Goal: Task Accomplishment & Management: Complete application form

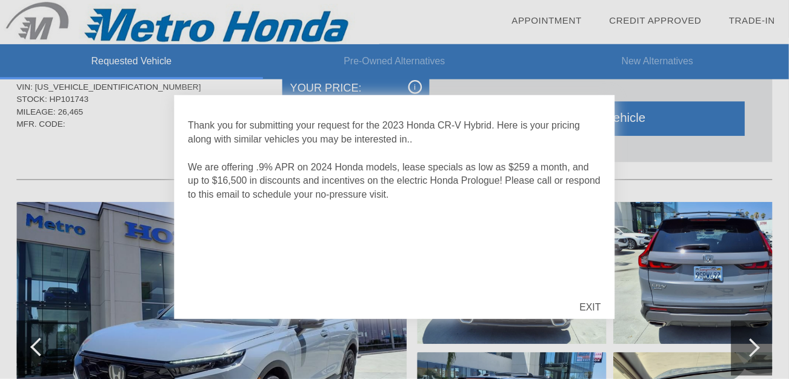
scroll to position [45, 0]
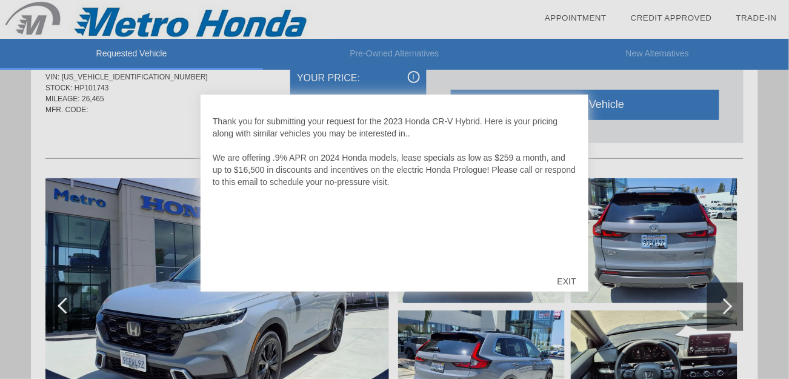
click at [495, 237] on div "EXIT" at bounding box center [566, 281] width 43 height 36
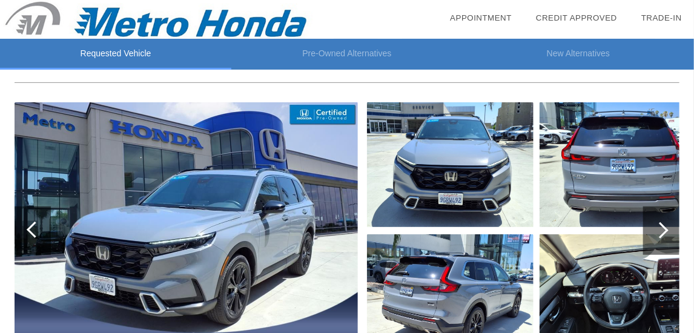
scroll to position [148, 0]
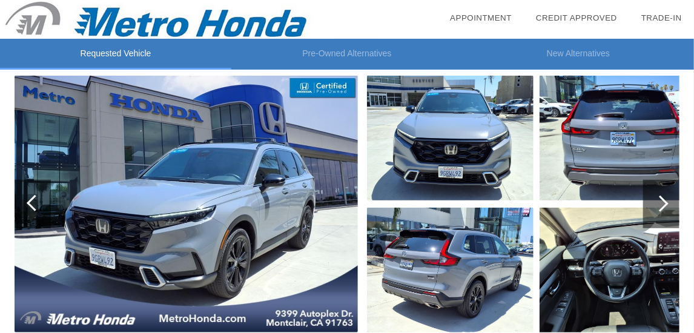
click at [293, 202] on img at bounding box center [186, 204] width 343 height 257
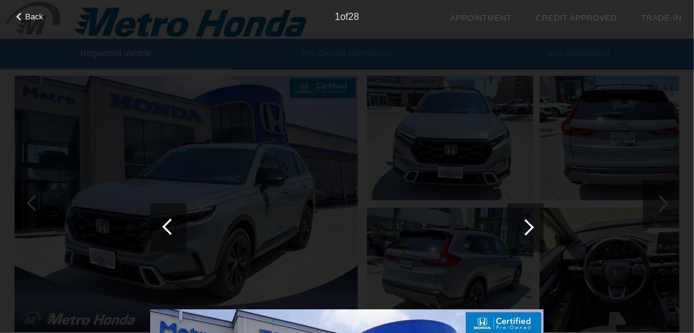
click at [495, 229] on div at bounding box center [526, 228] width 36 height 48
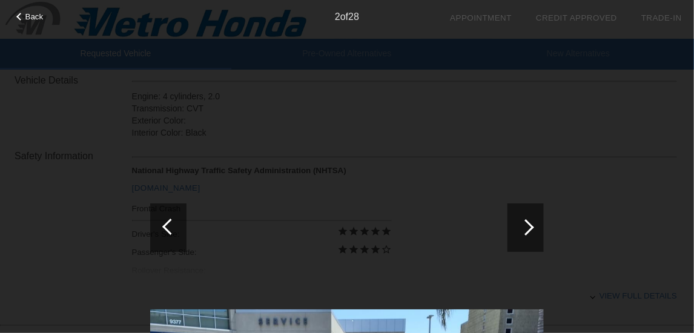
scroll to position [434, 0]
click at [36, 16] on span "Back" at bounding box center [34, 16] width 18 height 9
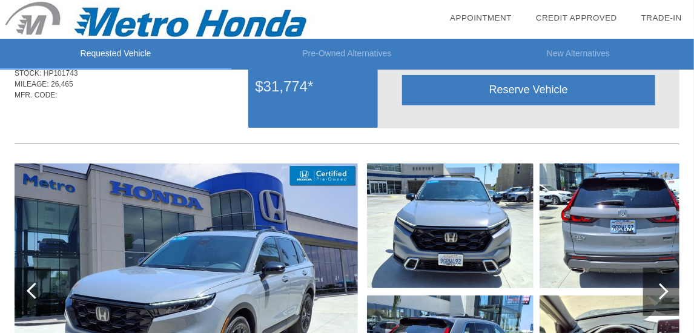
scroll to position [101, 0]
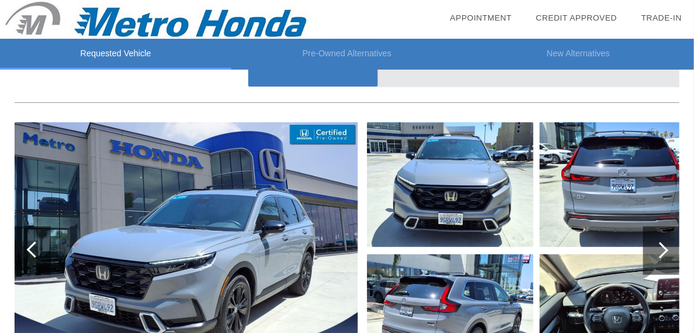
click at [457, 187] on img at bounding box center [450, 184] width 167 height 125
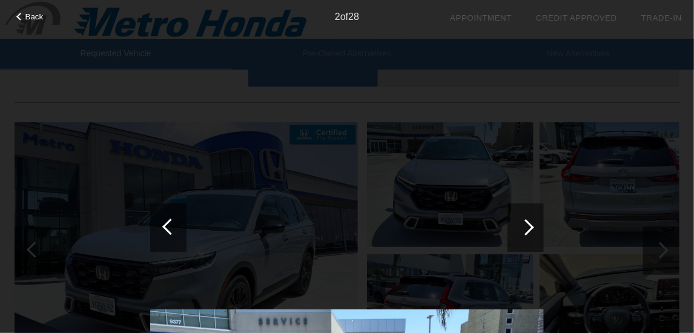
click at [495, 227] on div at bounding box center [526, 227] width 16 height 16
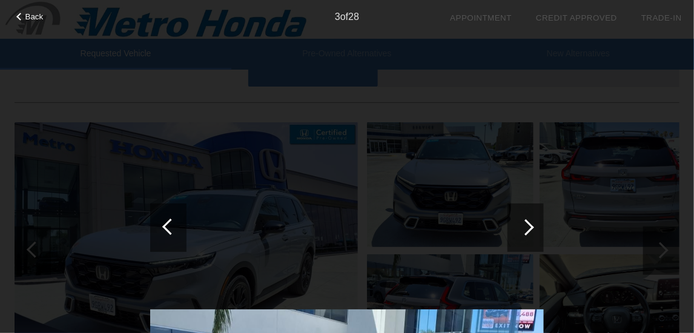
click at [495, 227] on div at bounding box center [526, 227] width 16 height 16
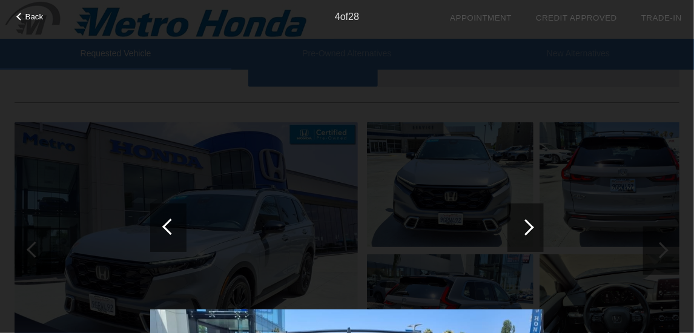
click at [495, 227] on div at bounding box center [526, 227] width 16 height 16
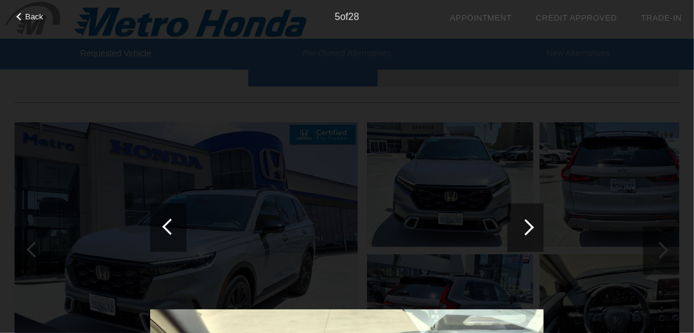
click at [225, 62] on div "Back 5 of 28" at bounding box center [347, 166] width 694 height 333
click at [33, 15] on span "Back" at bounding box center [34, 16] width 18 height 9
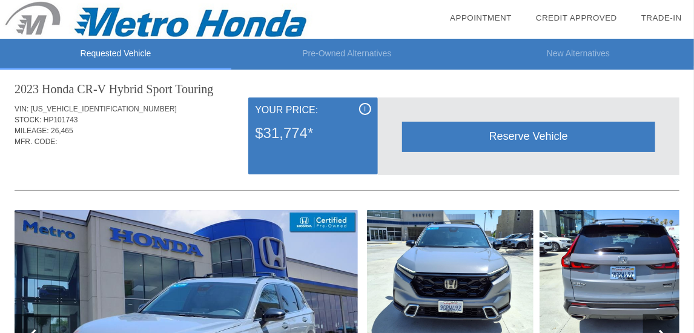
scroll to position [0, 0]
